Goal: Check status: Check status

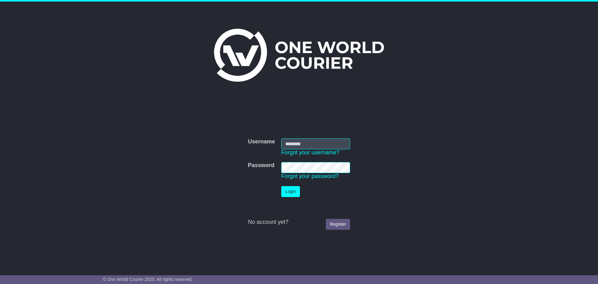
type input "*******"
click at [291, 193] on button "Login" at bounding box center [290, 191] width 19 height 11
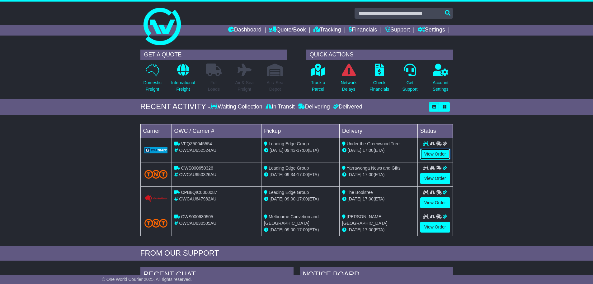
click at [433, 152] on link "View Order" at bounding box center [436, 154] width 30 height 11
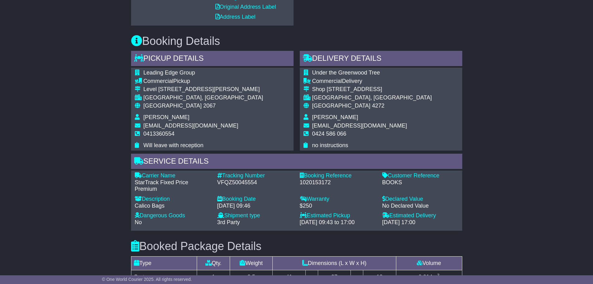
scroll to position [374, 0]
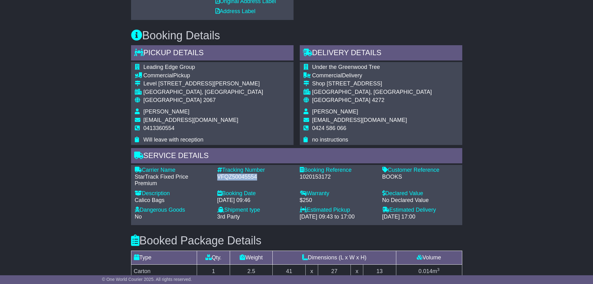
drag, startPoint x: 217, startPoint y: 175, endPoint x: 271, endPoint y: 174, distance: 53.6
click at [271, 174] on div "VFQZ50045554" at bounding box center [255, 177] width 76 height 7
copy div "VFQZ50045554"
